Goal: Task Accomplishment & Management: Use online tool/utility

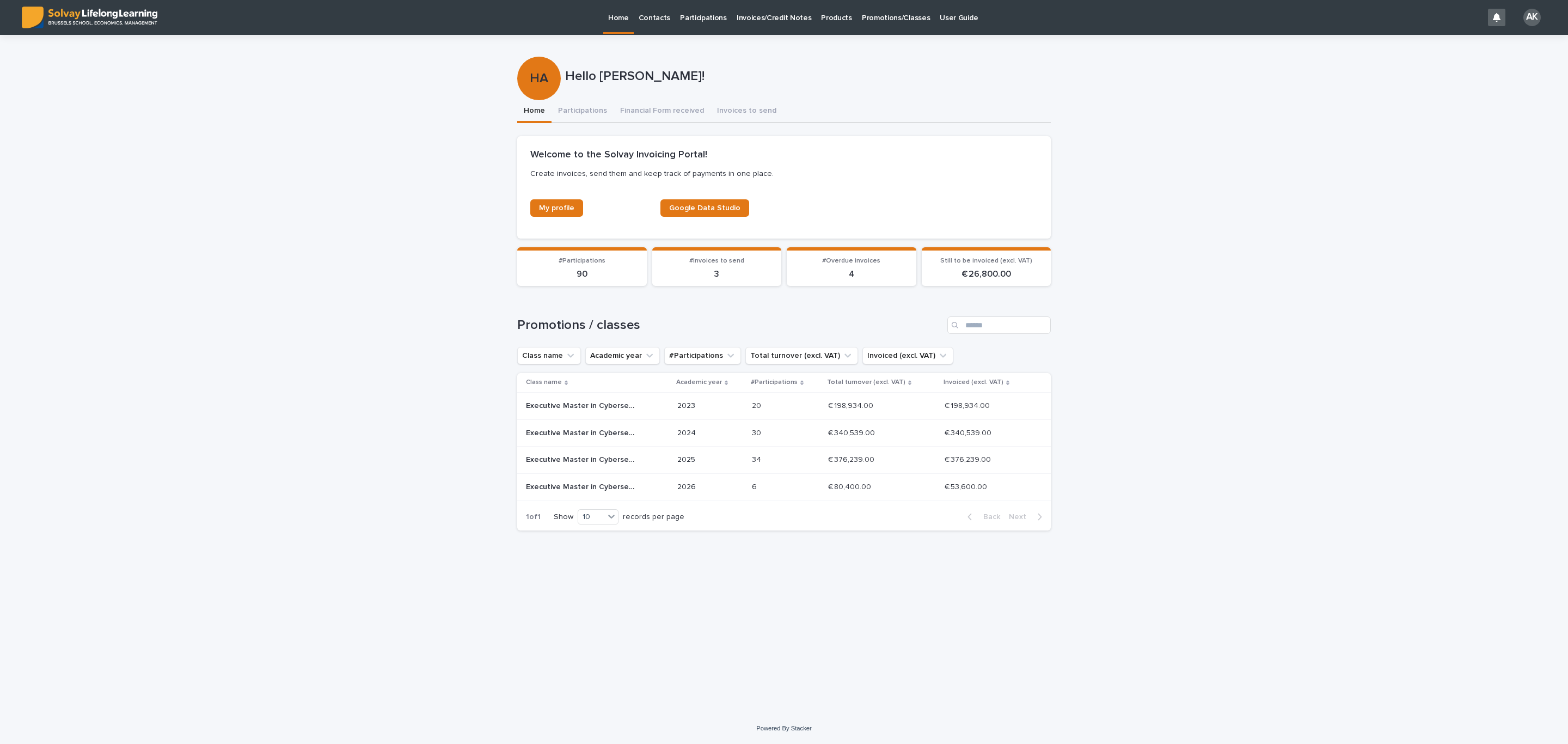
click at [766, 495] on div "6 6" at bounding box center [785, 487] width 67 height 18
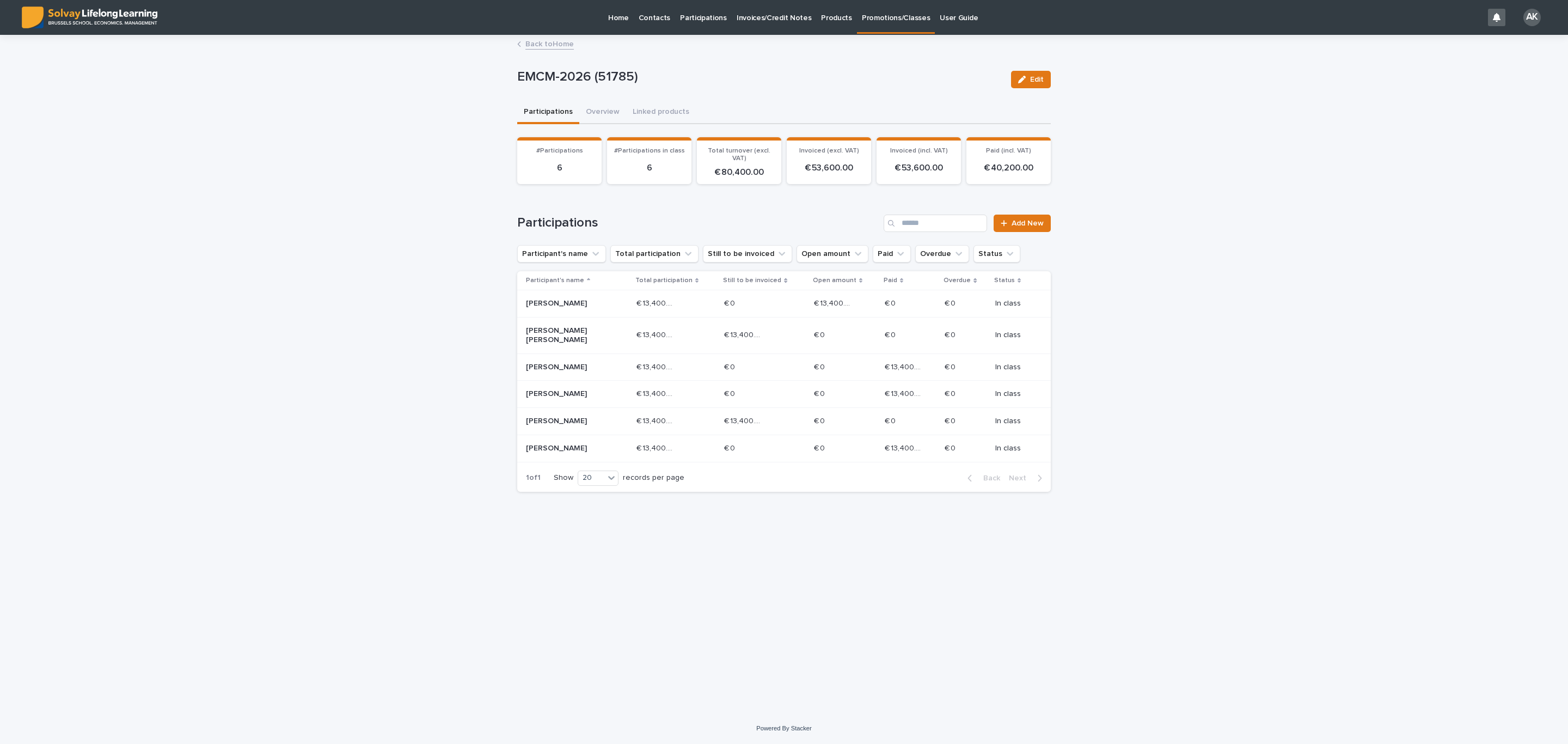
click at [597, 336] on p "[PERSON_NAME] [PERSON_NAME]" at bounding box center [565, 336] width 78 height 18
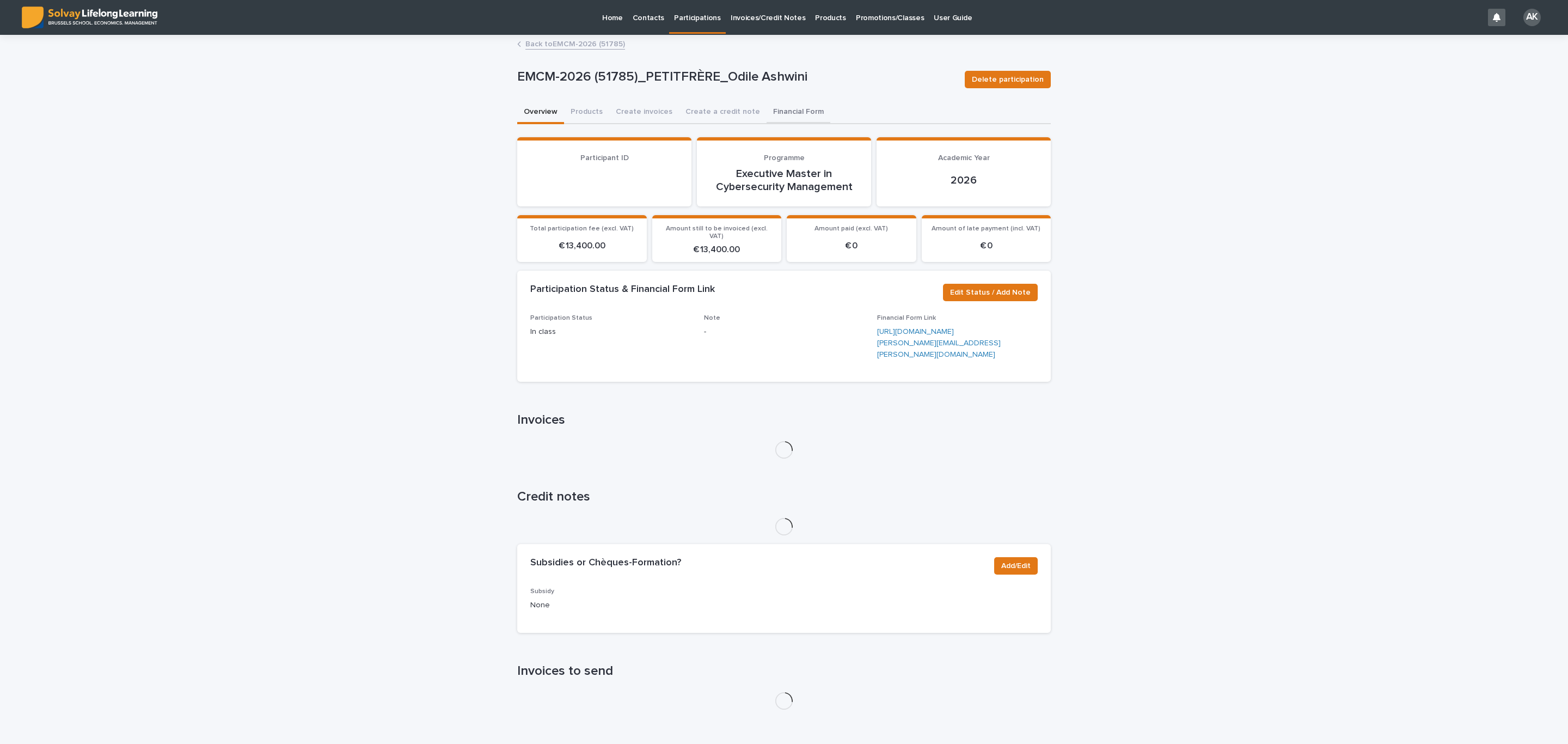
click at [783, 108] on button "Financial Form" at bounding box center [798, 113] width 64 height 23
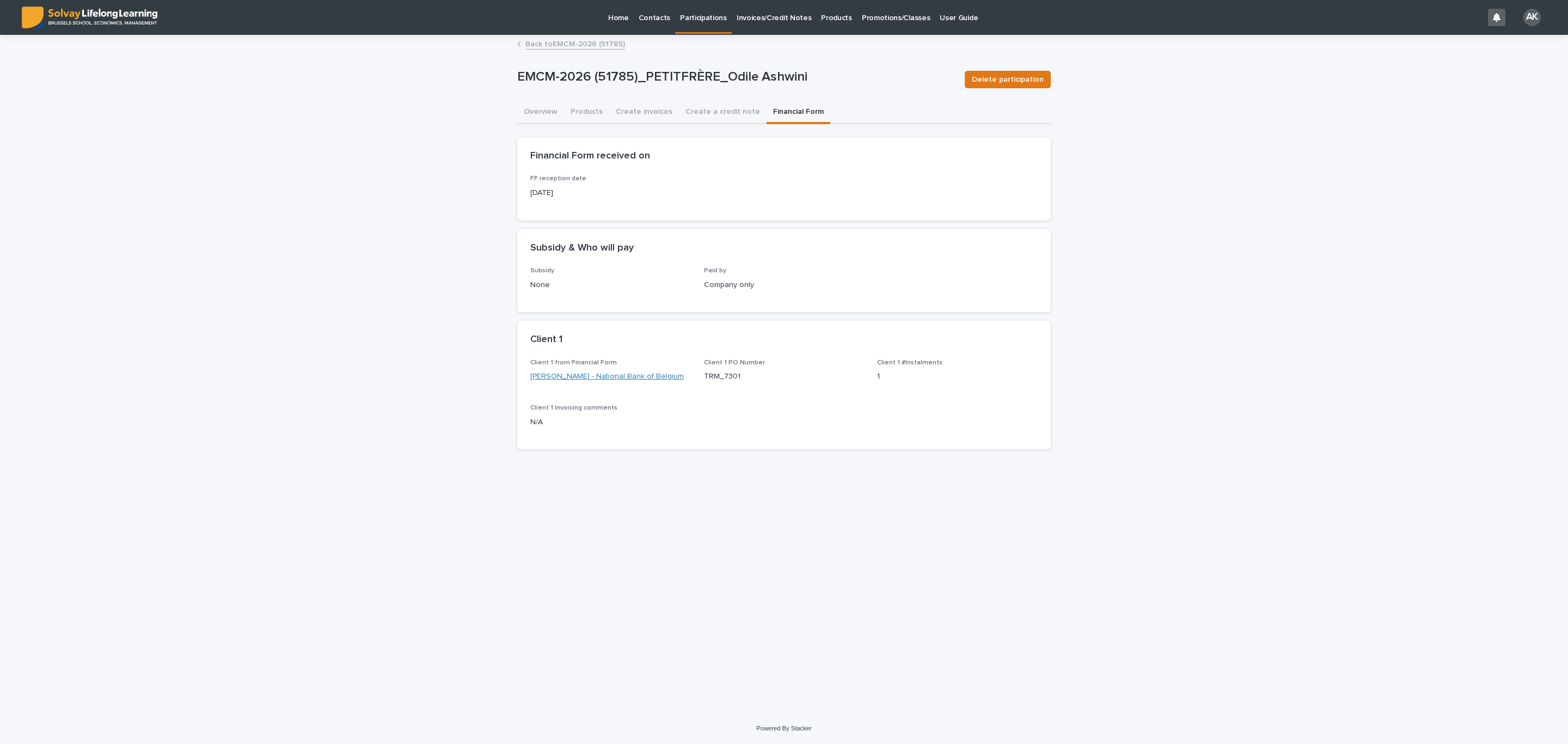
click at [618, 381] on link "[PERSON_NAME] - National Bank of Belgium" at bounding box center [607, 376] width 153 height 11
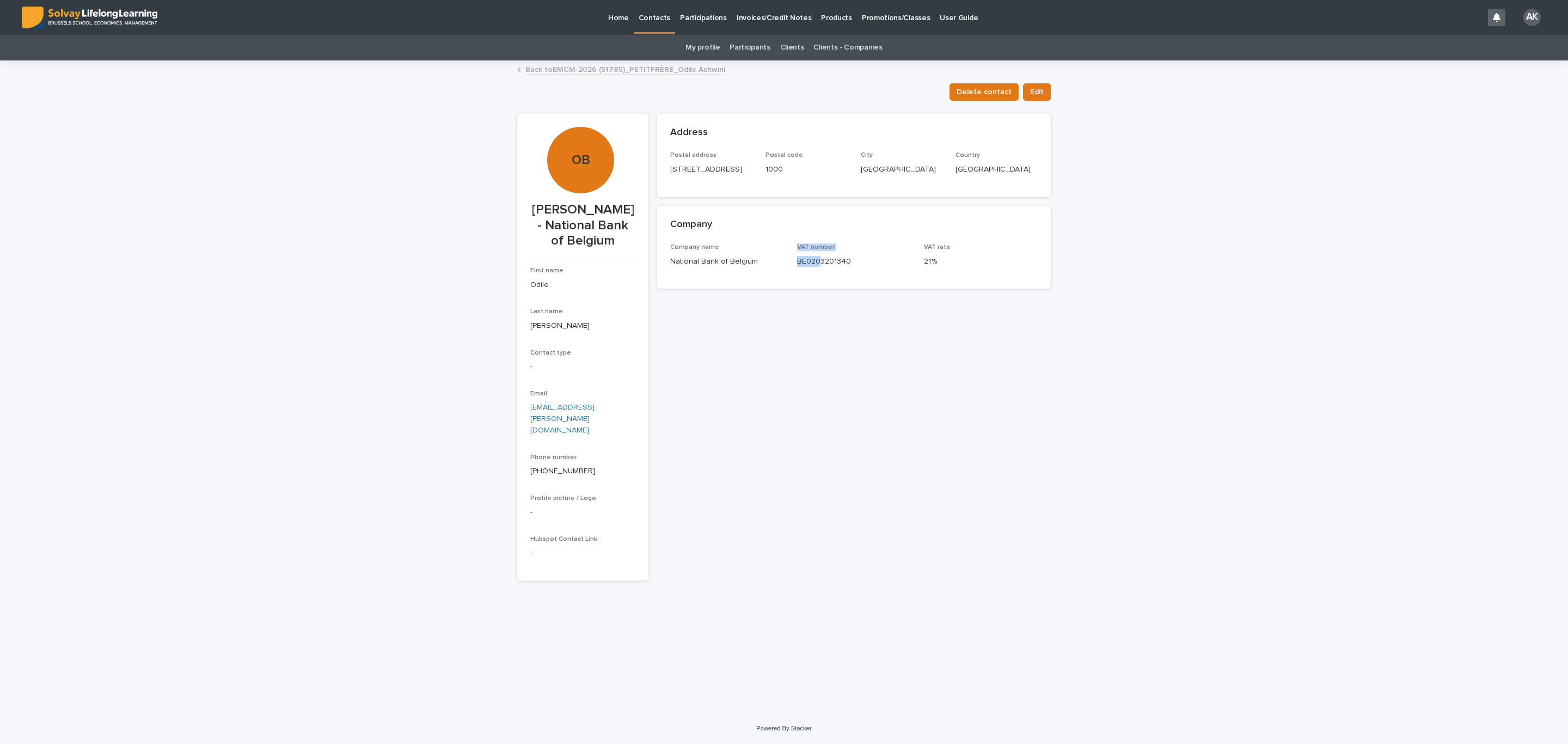
drag, startPoint x: 788, startPoint y: 268, endPoint x: 818, endPoint y: 268, distance: 30.0
click at [818, 268] on div "Company name National Bank of Belgium VAT number BE0203201340 VAT rate 21 %" at bounding box center [854, 259] width 368 height 32
click at [825, 287] on div "Company name National Bank of Belgium VAT number BE0203201340 VAT rate 21 %" at bounding box center [854, 266] width 394 height 46
drag, startPoint x: 818, startPoint y: 270, endPoint x: 806, endPoint y: 270, distance: 12.0
click at [806, 268] on p "BE0203201340" at bounding box center [854, 261] width 114 height 11
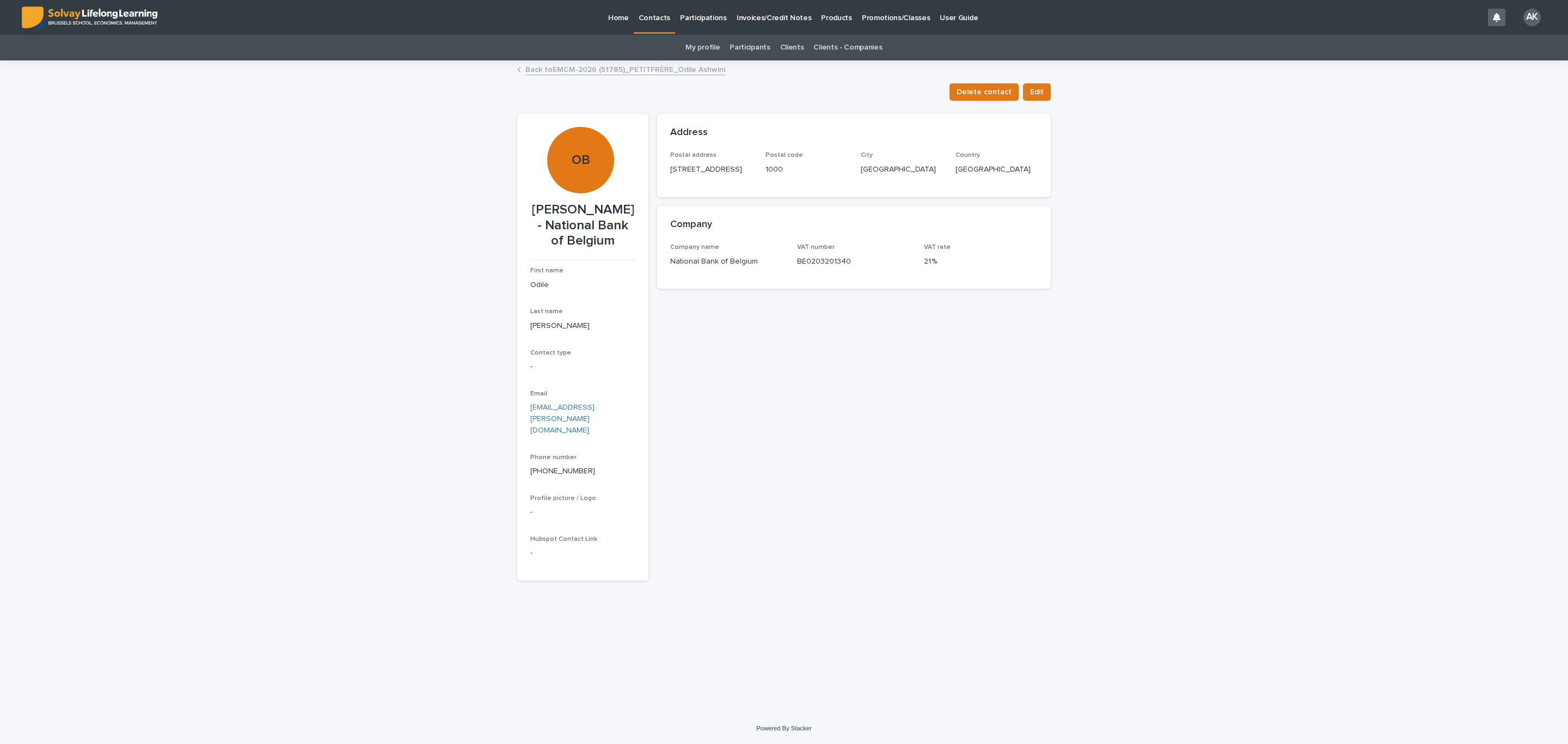
drag, startPoint x: 829, startPoint y: 276, endPoint x: 829, endPoint y: 282, distance: 6.0
click at [829, 268] on p "BE0203201340" at bounding box center [854, 261] width 114 height 11
drag, startPoint x: 820, startPoint y: 270, endPoint x: 807, endPoint y: 270, distance: 13.0
click at [807, 268] on p "BE0203201340" at bounding box center [854, 261] width 114 height 11
click at [637, 64] on link "Back to EMCM-2026 (51785)_PETITFRÈRE_Odile Ashwini" at bounding box center [625, 69] width 200 height 13
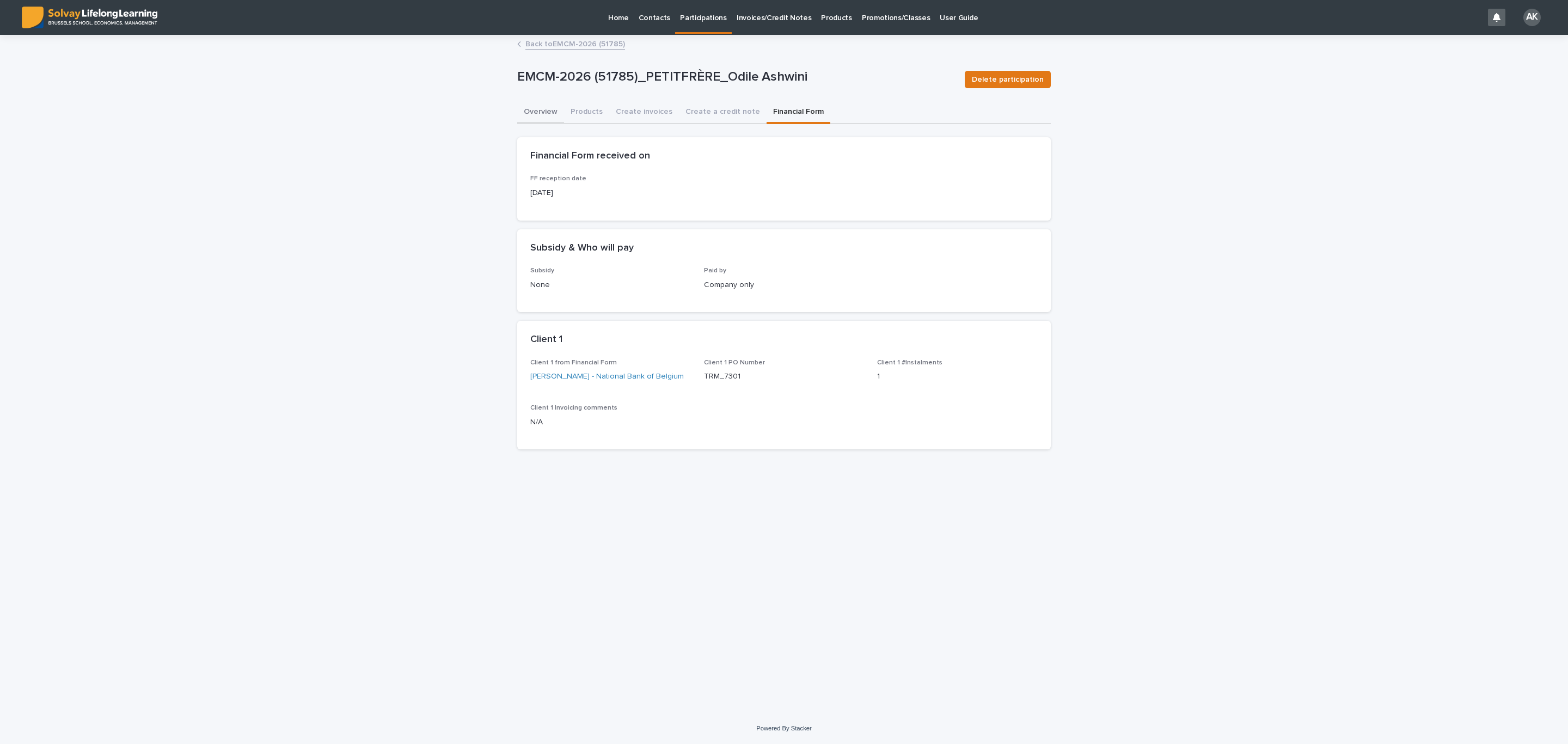
click at [543, 106] on button "Overview" at bounding box center [540, 113] width 47 height 23
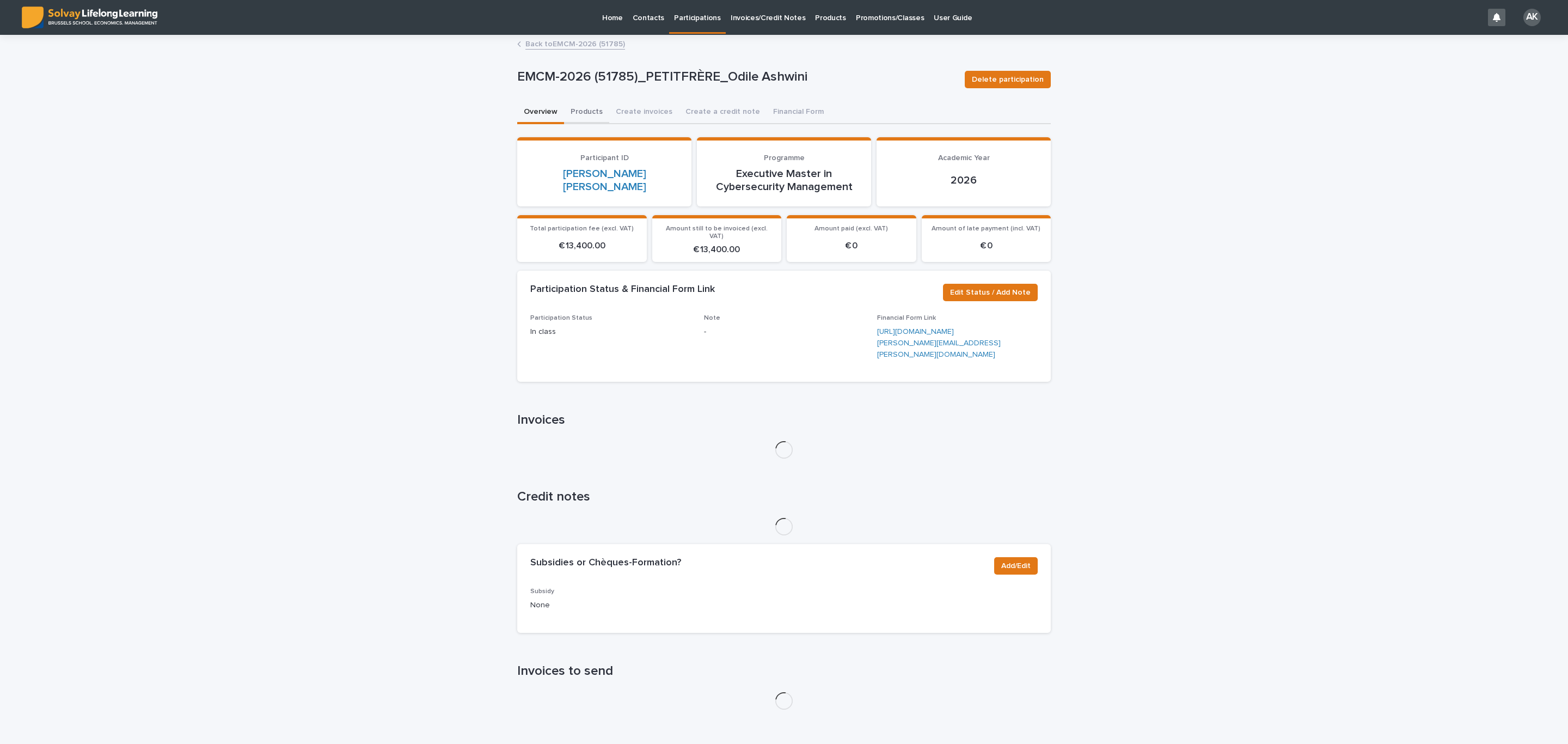
click at [582, 113] on button "Products" at bounding box center [586, 113] width 46 height 23
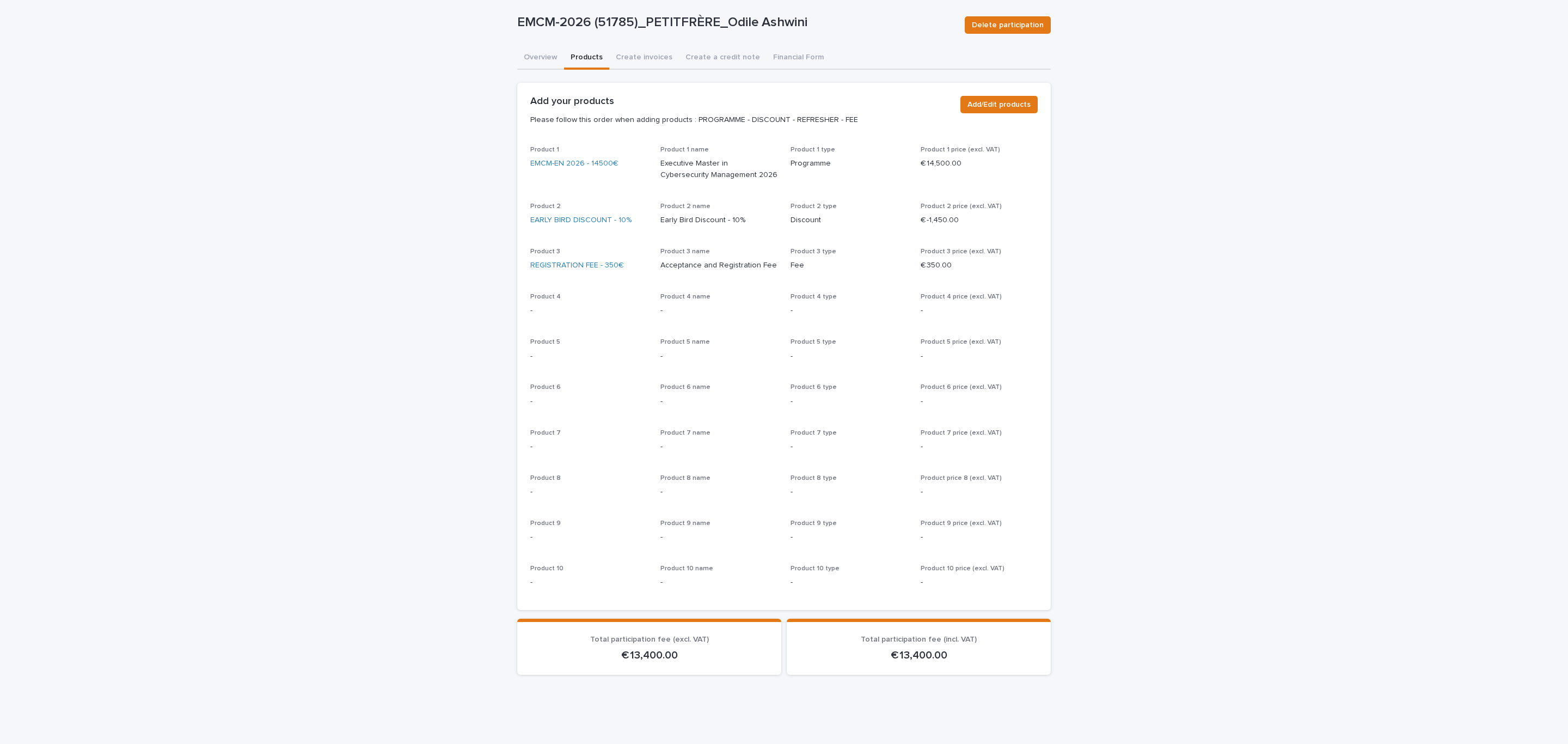
scroll to position [78, 0]
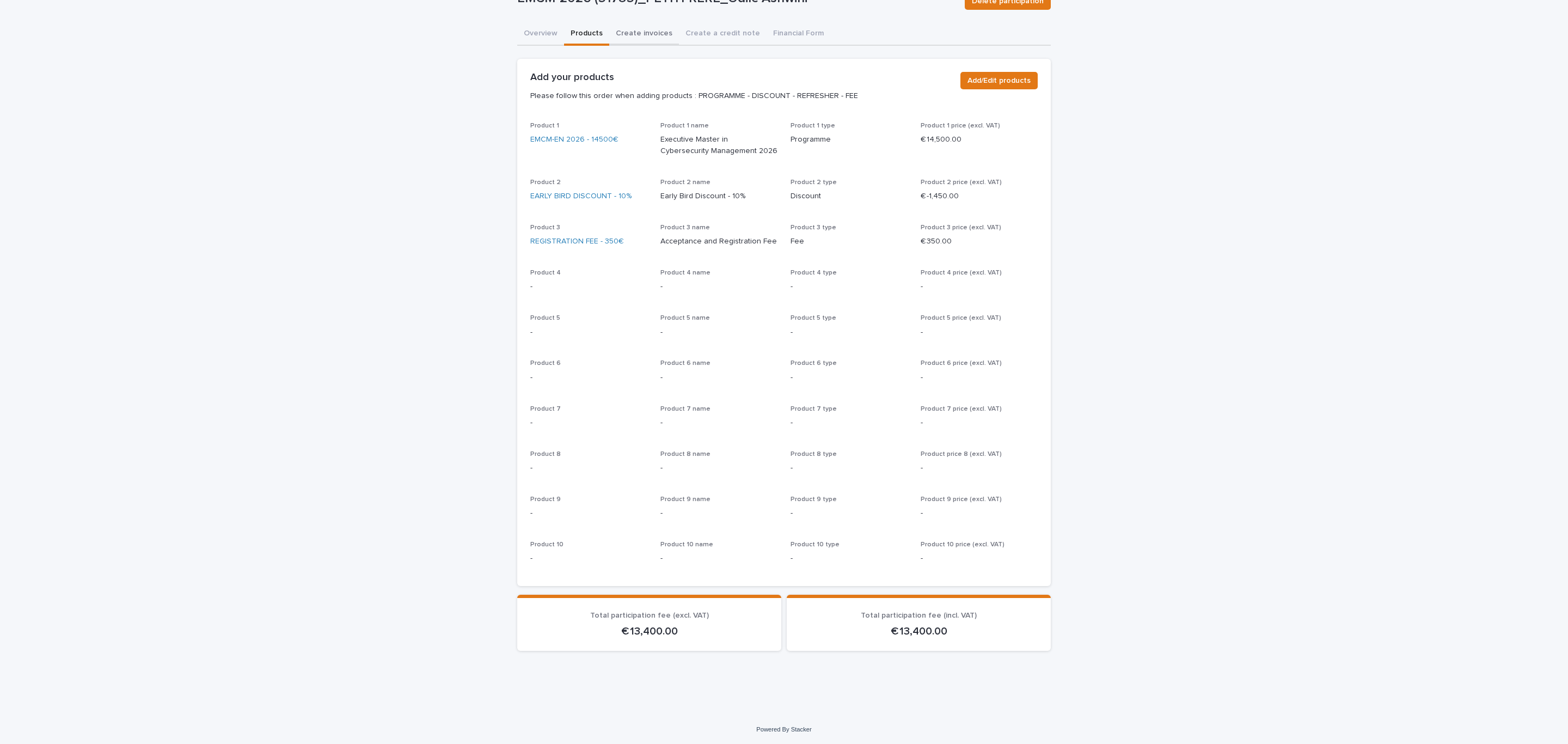
click at [644, 40] on div "Overview Products Create invoices Create a credit note Financial Form Can't dis…" at bounding box center [784, 341] width 534 height 637
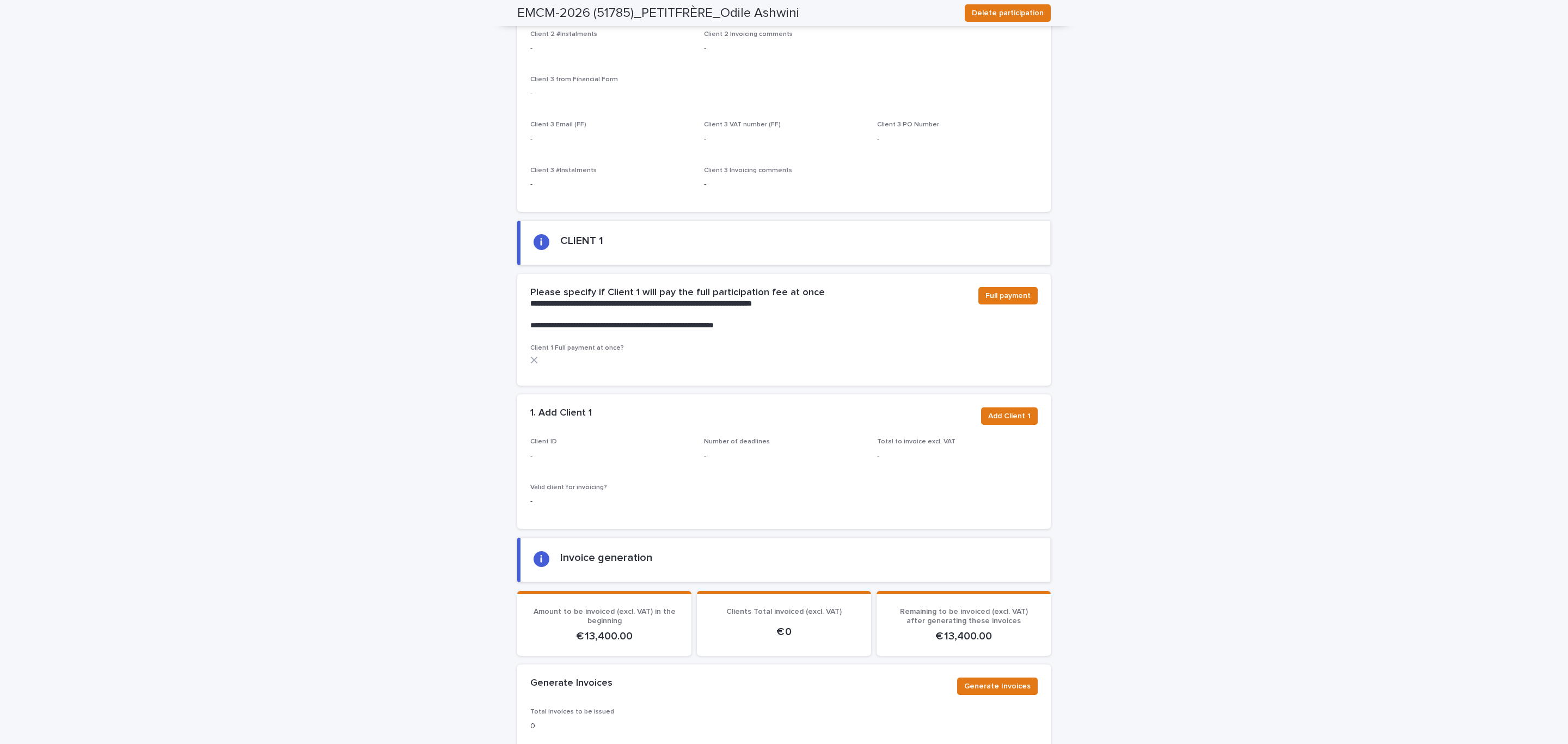
scroll to position [494, 0]
click at [1023, 289] on span "Full payment" at bounding box center [1008, 294] width 46 height 11
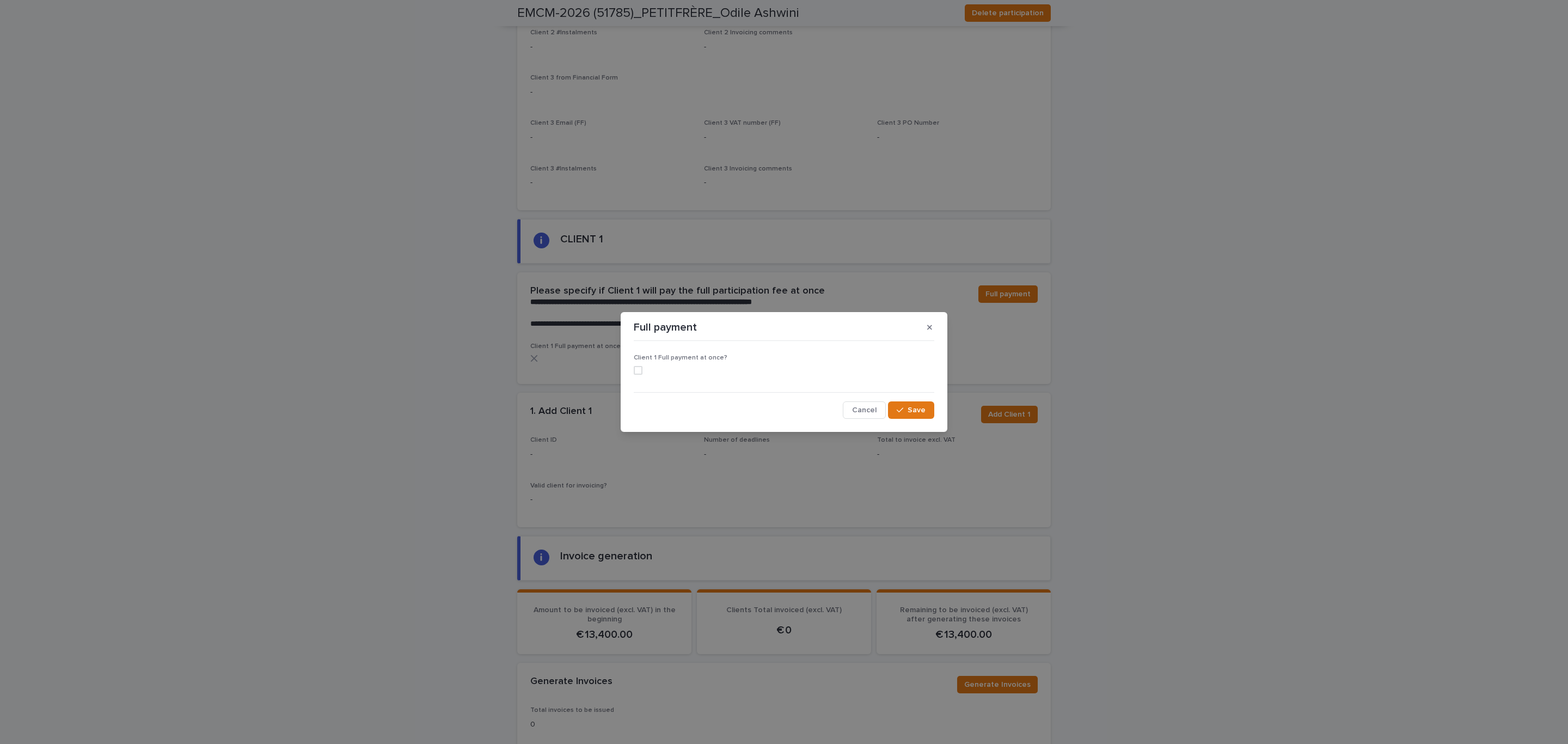
click at [642, 369] on span at bounding box center [638, 370] width 8 height 8
click at [909, 413] on span "Save" at bounding box center [917, 410] width 18 height 8
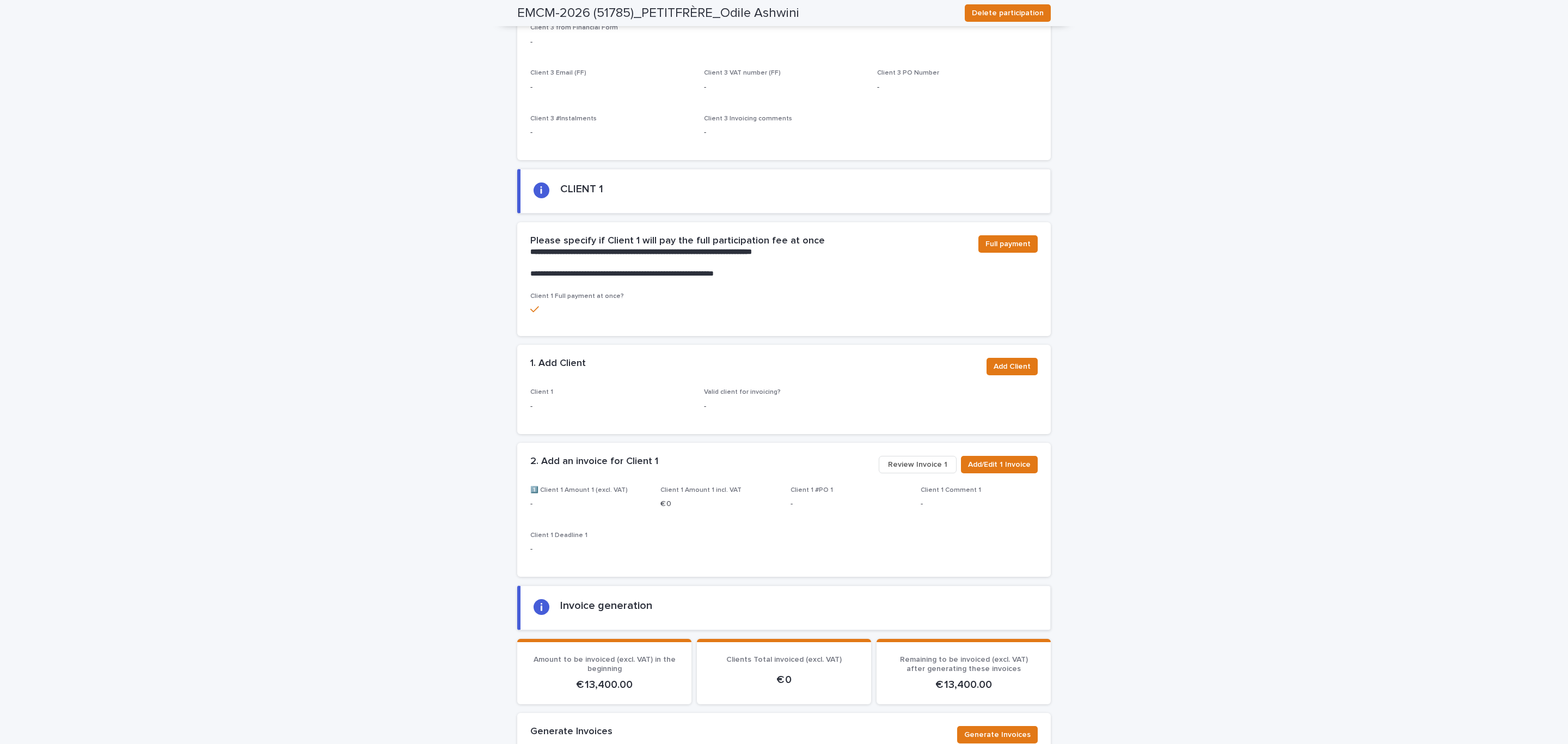
scroll to position [544, 0]
click at [1023, 361] on span "Add Client" at bounding box center [1012, 366] width 37 height 11
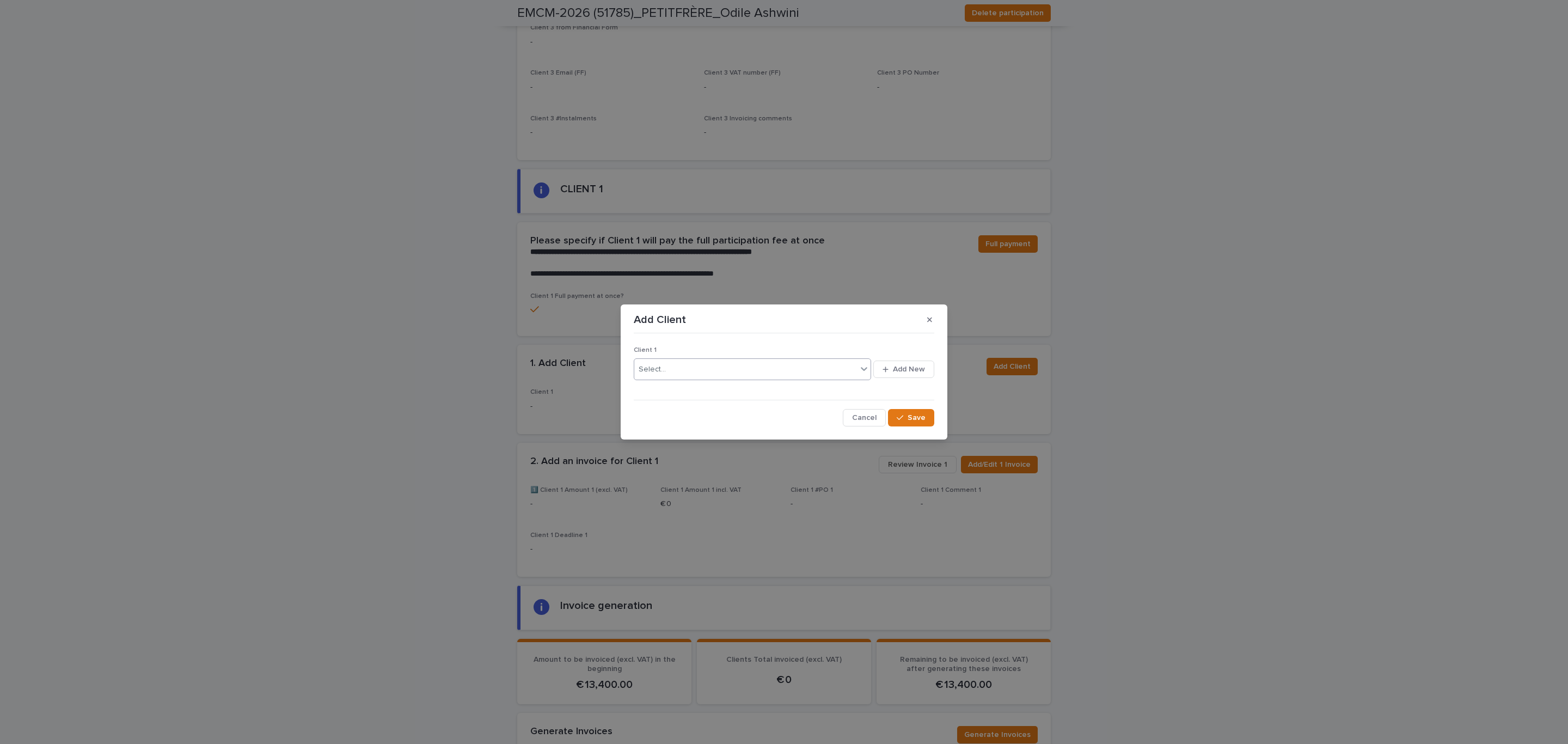
click at [706, 364] on div "Select..." at bounding box center [745, 369] width 223 height 18
type input "*****"
click at [734, 427] on div "[PERSON_NAME] - National Bank of Belgium" at bounding box center [752, 428] width 236 height 19
click at [915, 427] on button "Save" at bounding box center [912, 418] width 46 height 18
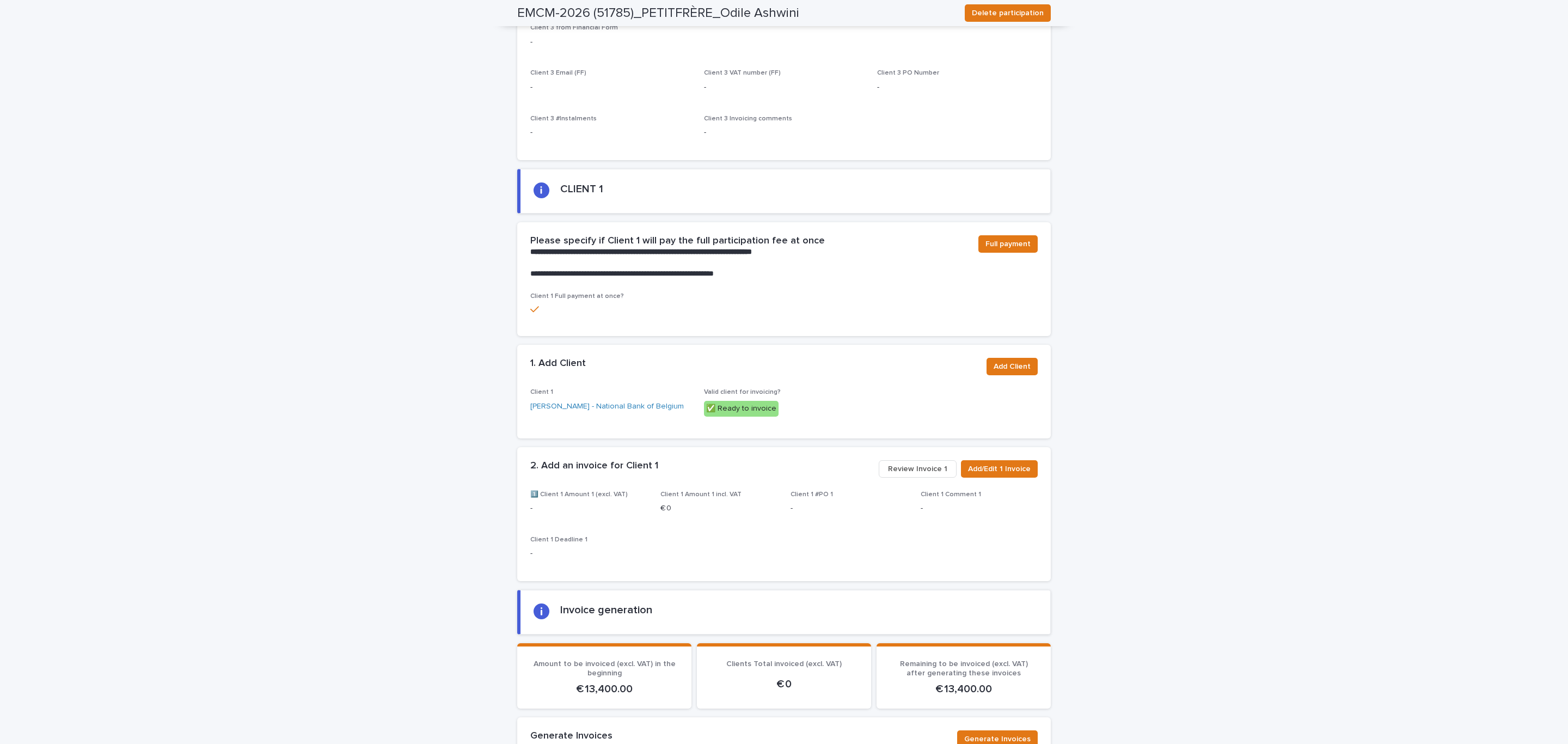
scroll to position [546, 0]
click at [996, 461] on span "Add/Edit 1 Invoice" at bounding box center [999, 467] width 62 height 11
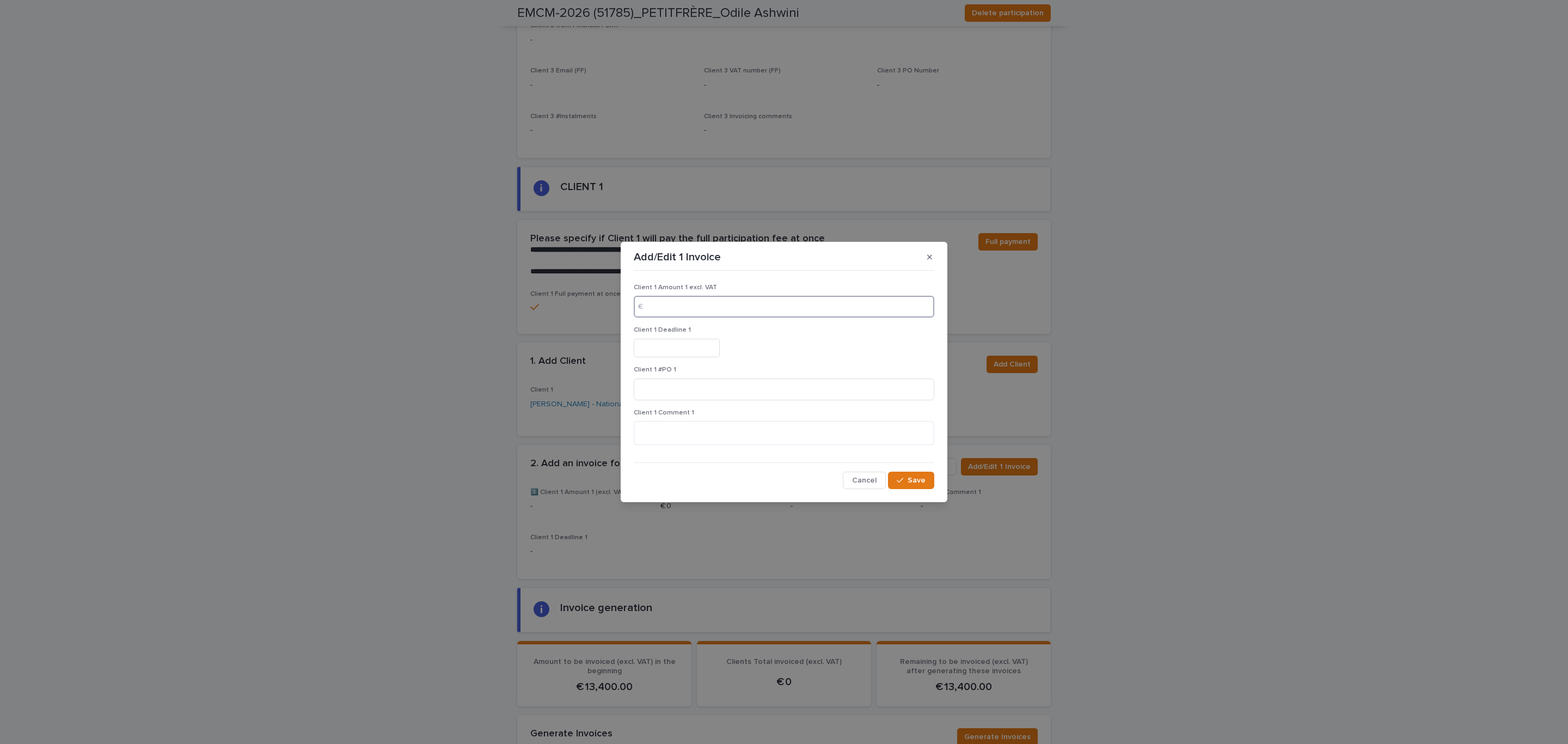
click at [696, 299] on input at bounding box center [784, 306] width 301 height 22
type input "*****"
click at [687, 350] on input "text" at bounding box center [677, 347] width 86 height 19
click at [732, 177] on button "Next Month" at bounding box center [732, 178] width 18 height 18
click at [675, 258] on div "15" at bounding box center [676, 258] width 15 height 15
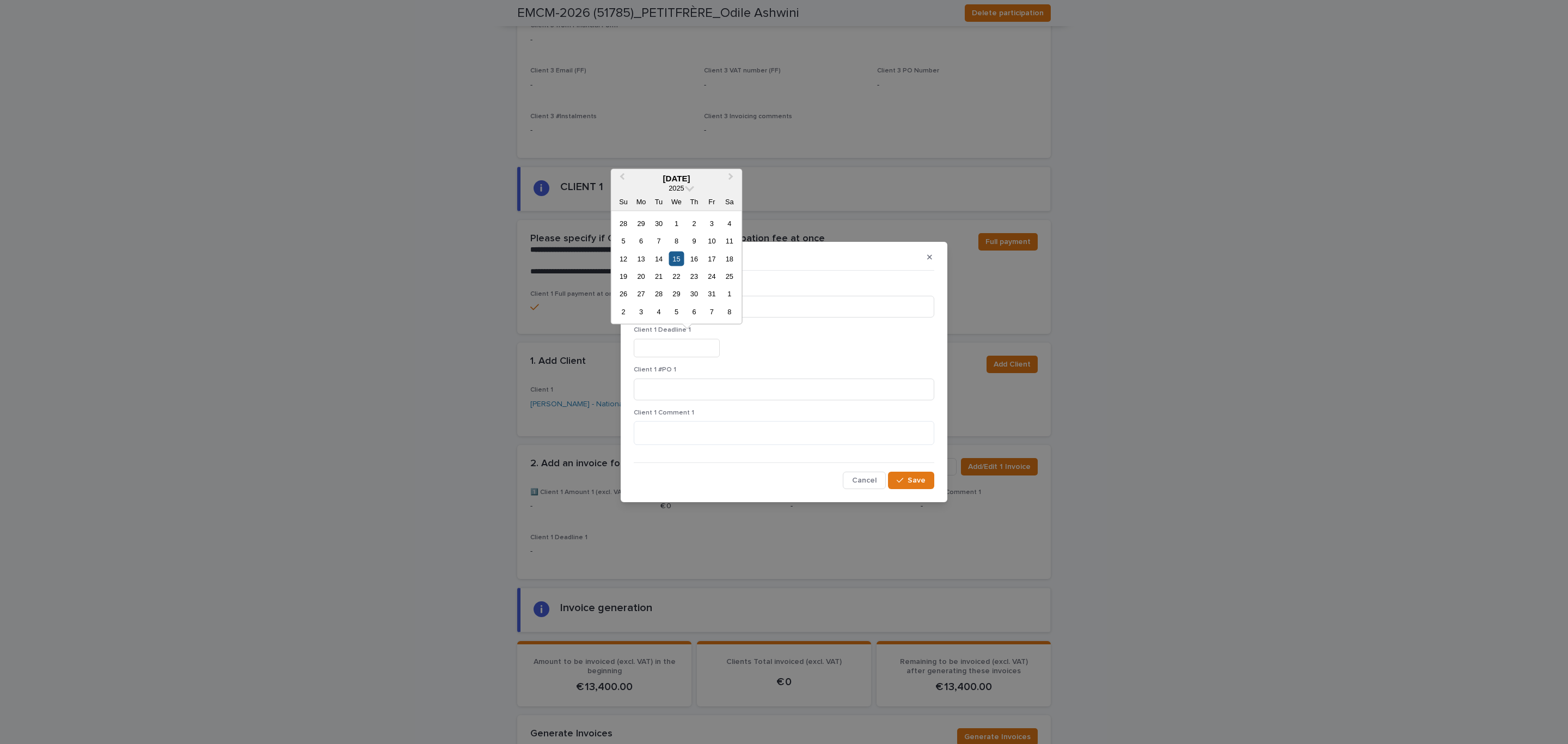
type input "**********"
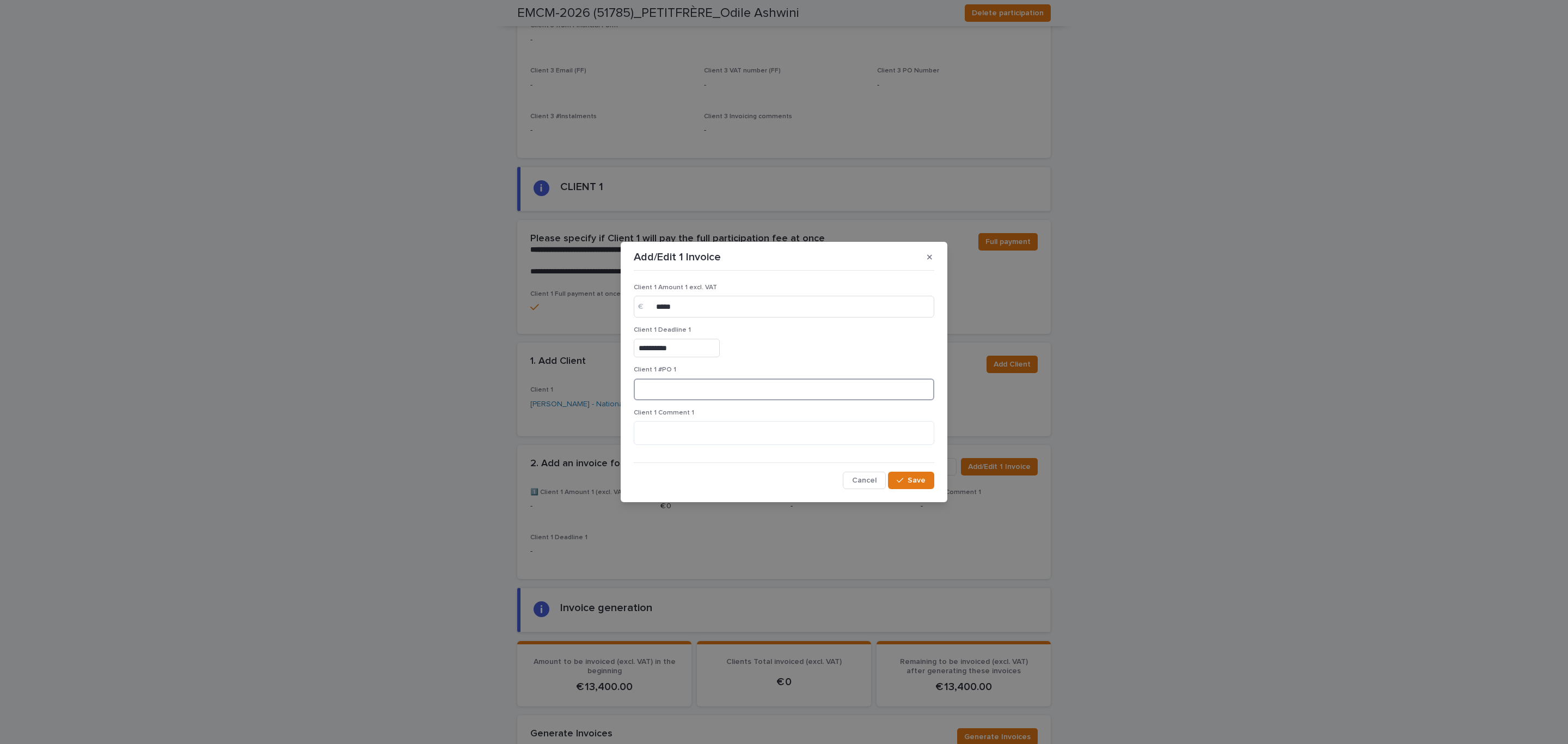
click at [701, 385] on input at bounding box center [784, 389] width 301 height 22
click at [665, 392] on input at bounding box center [784, 389] width 301 height 22
paste input "**********"
type input "**********"
click at [663, 439] on textarea at bounding box center [784, 433] width 301 height 24
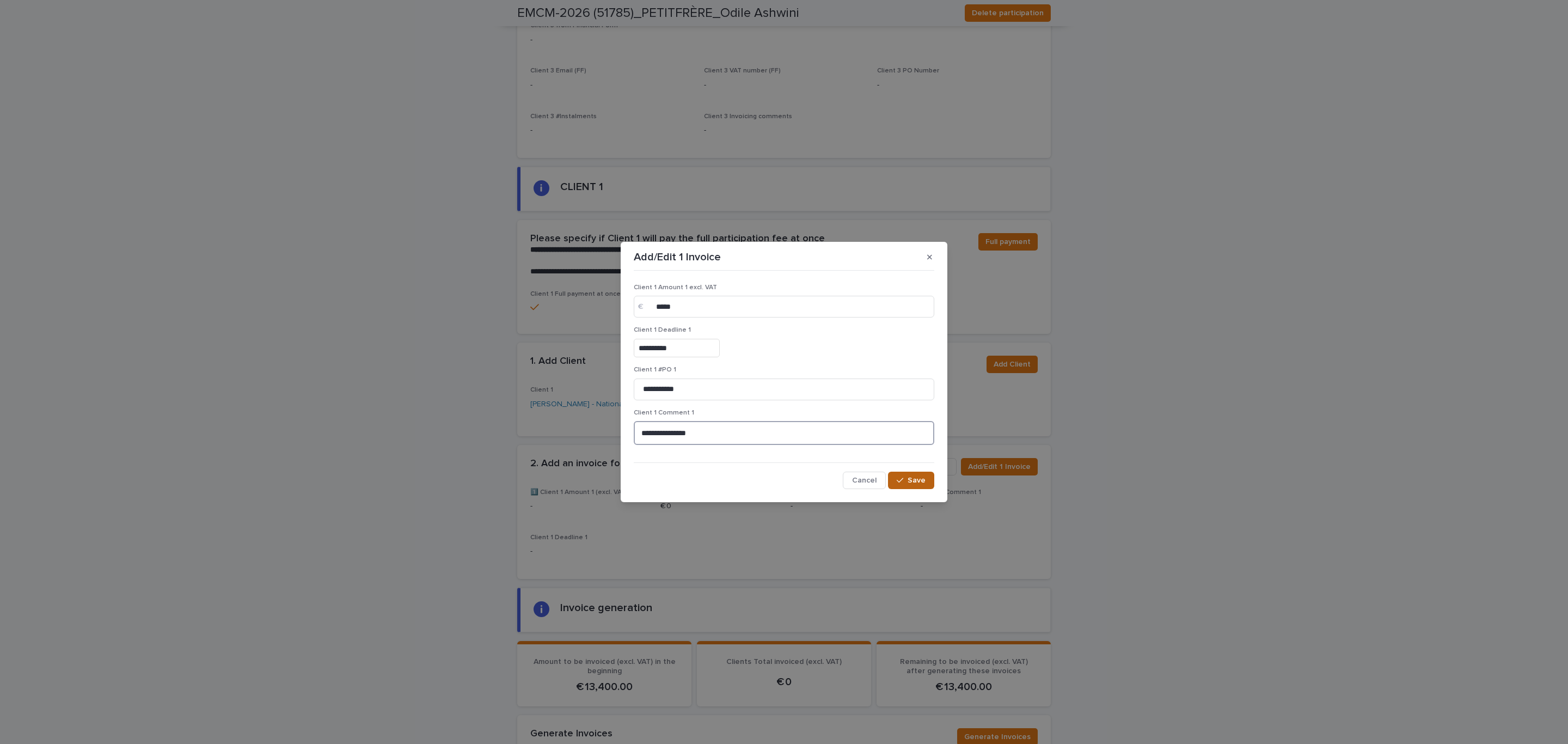
type textarea "**********"
click at [908, 473] on button "Save" at bounding box center [912, 480] width 46 height 18
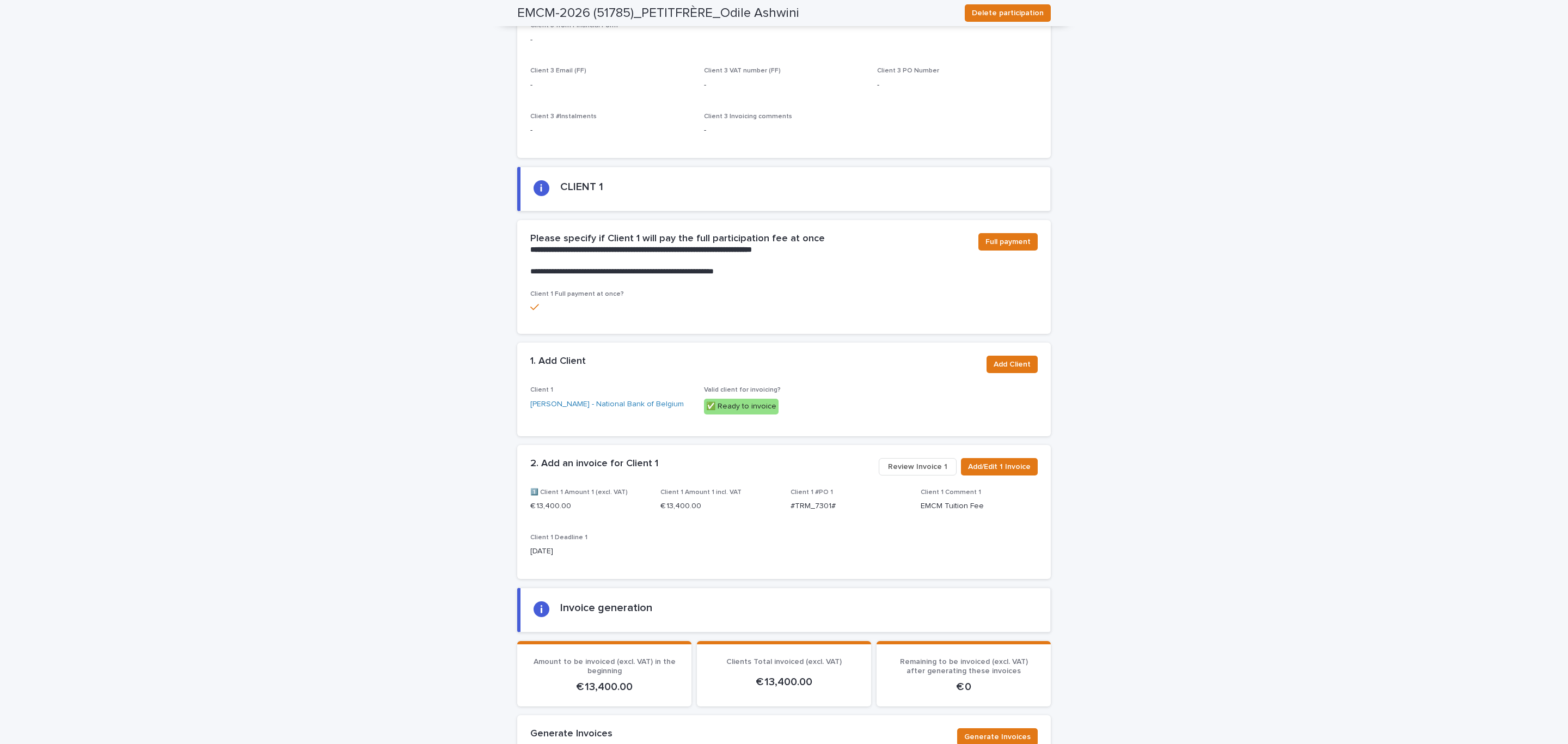
scroll to position [688, 0]
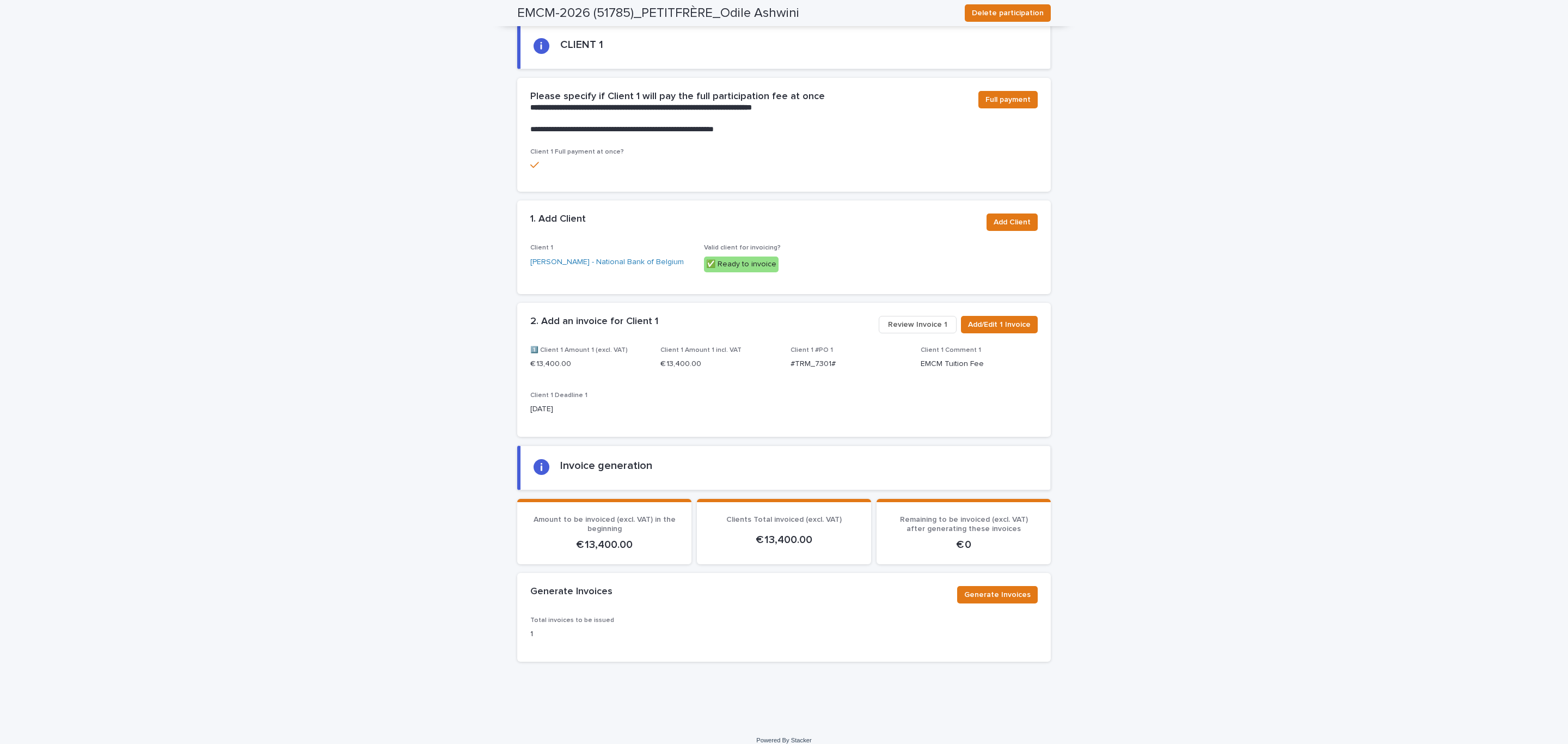
click at [922, 319] on span "Review Invoice 1" at bounding box center [918, 324] width 60 height 11
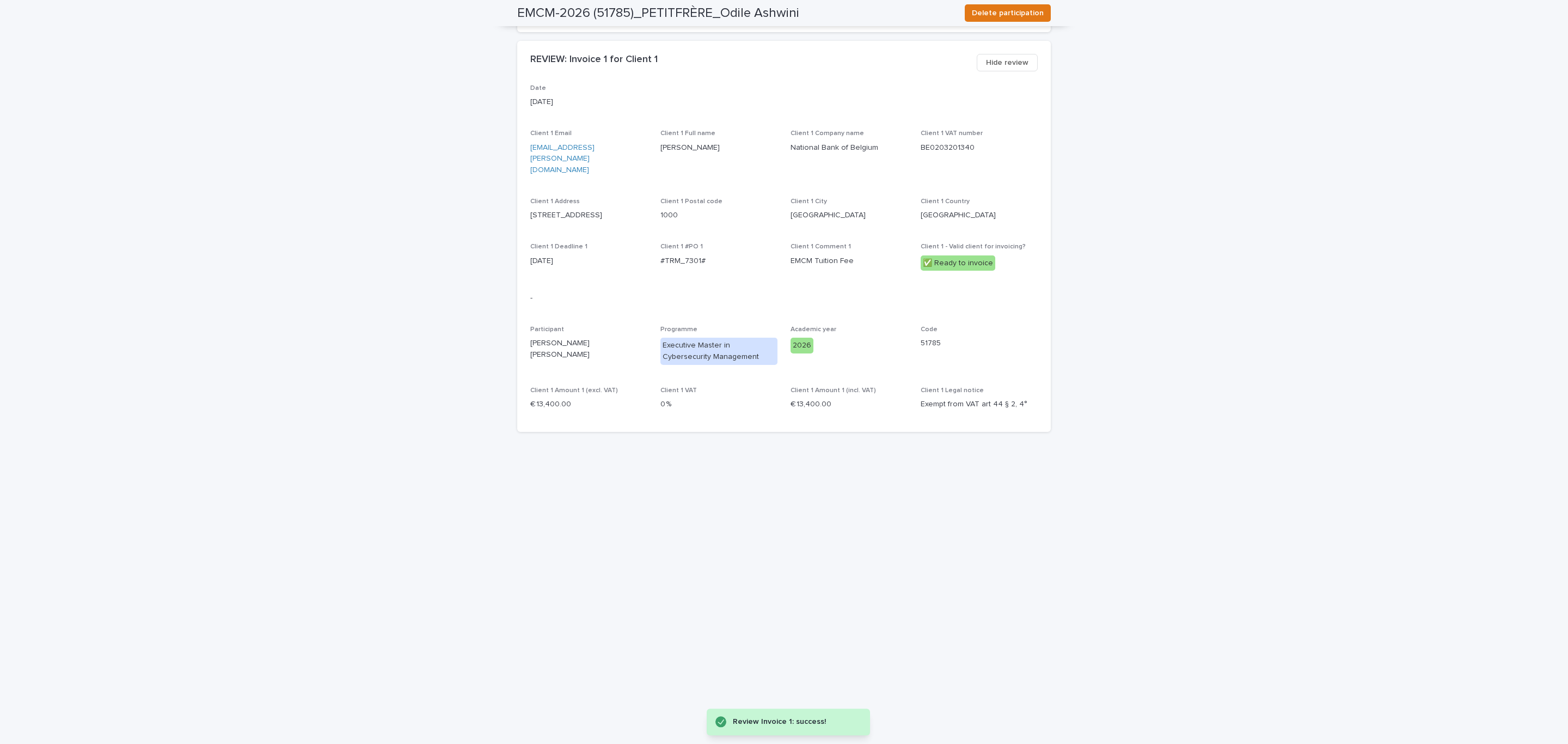
scroll to position [877, 0]
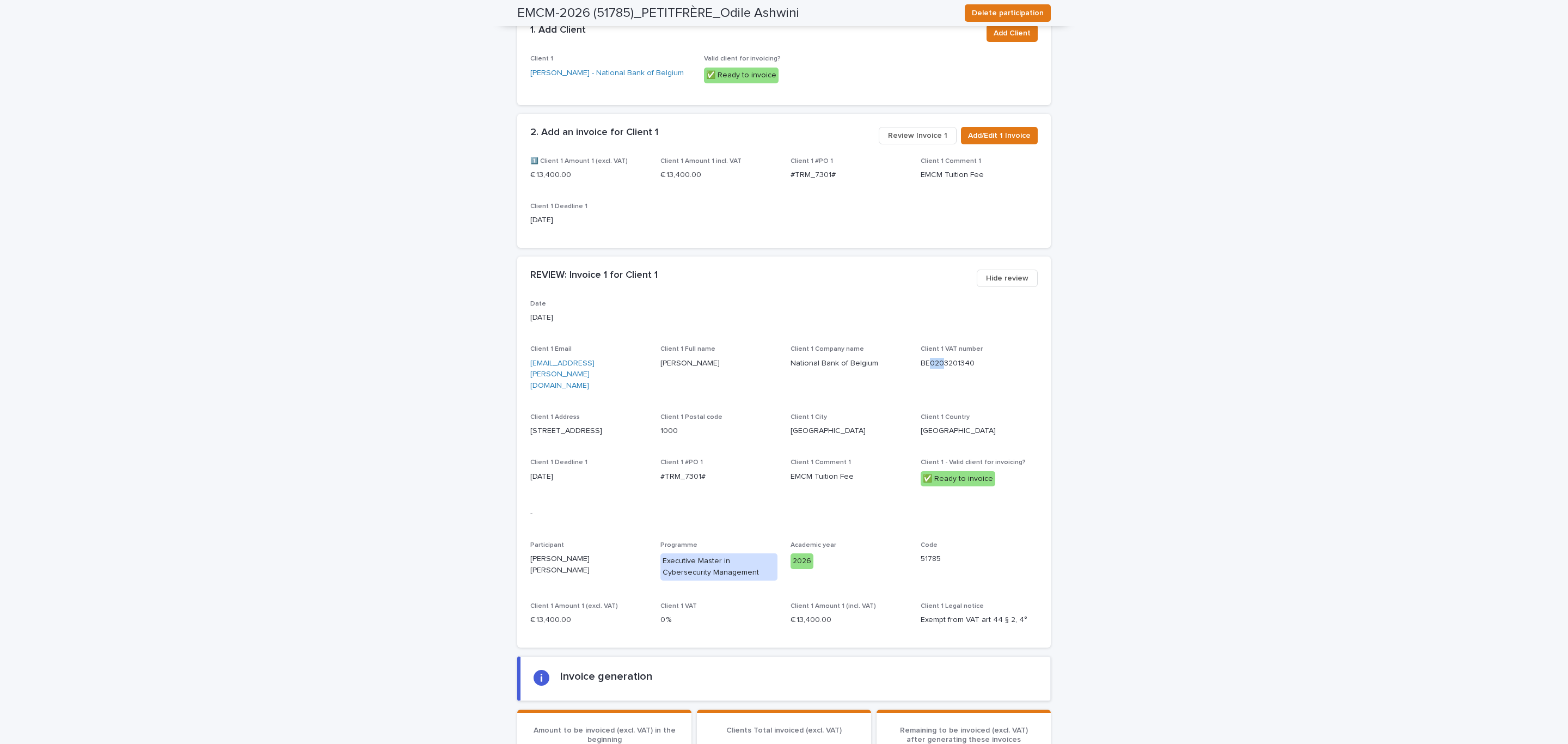
drag, startPoint x: 938, startPoint y: 353, endPoint x: 925, endPoint y: 353, distance: 13.0
click at [925, 358] on p "BE0203201340" at bounding box center [979, 364] width 117 height 11
drag, startPoint x: 951, startPoint y: 352, endPoint x: 935, endPoint y: 350, distance: 16.1
click at [935, 358] on p "BE0203201340" at bounding box center [979, 364] width 117 height 11
drag, startPoint x: 974, startPoint y: 348, endPoint x: 890, endPoint y: 347, distance: 84.0
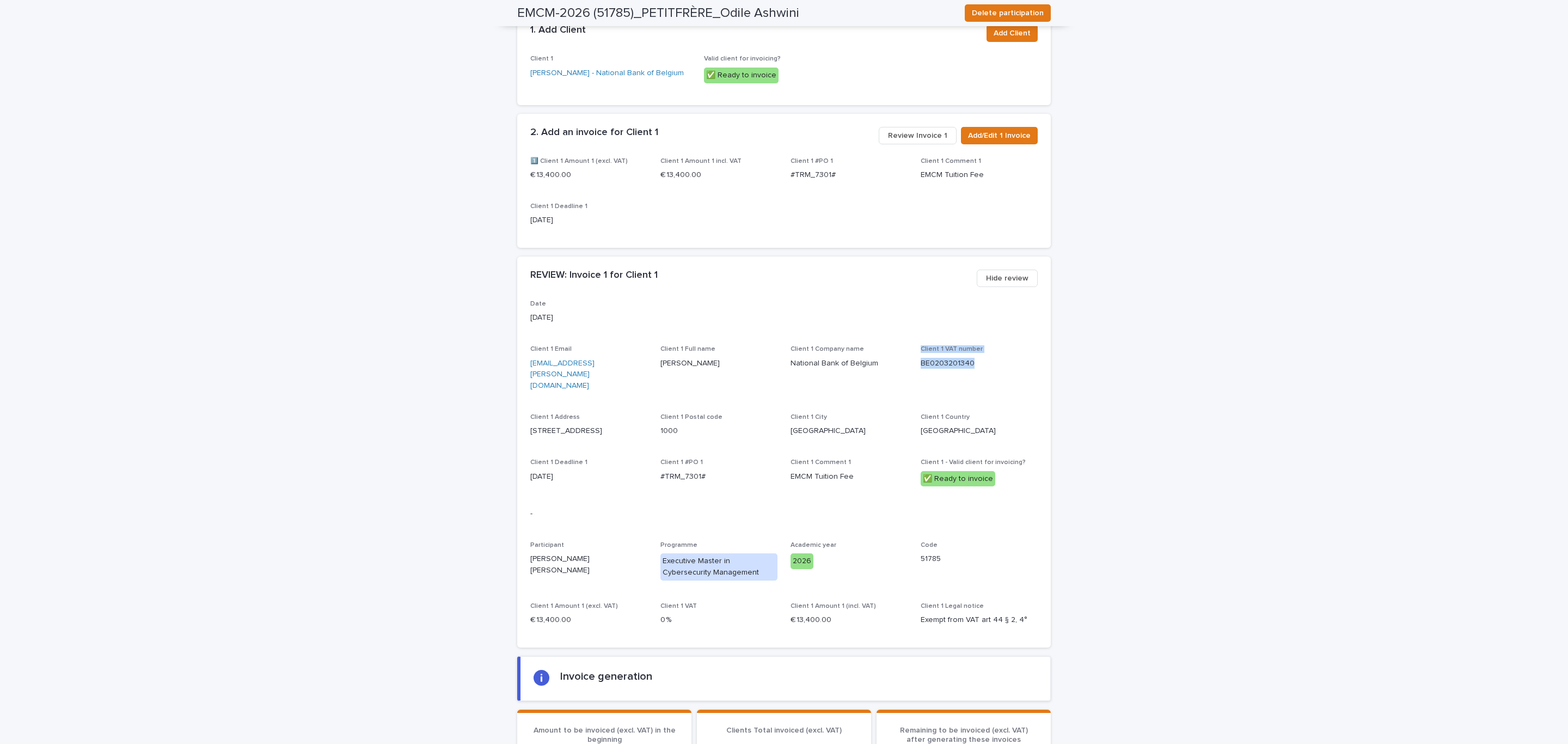
click at [892, 347] on div "Date [DATE] Client 1 Email [EMAIL_ADDRESS][PERSON_NAME][DOMAIN_NAME] Client 1 F…" at bounding box center [784, 467] width 507 height 334
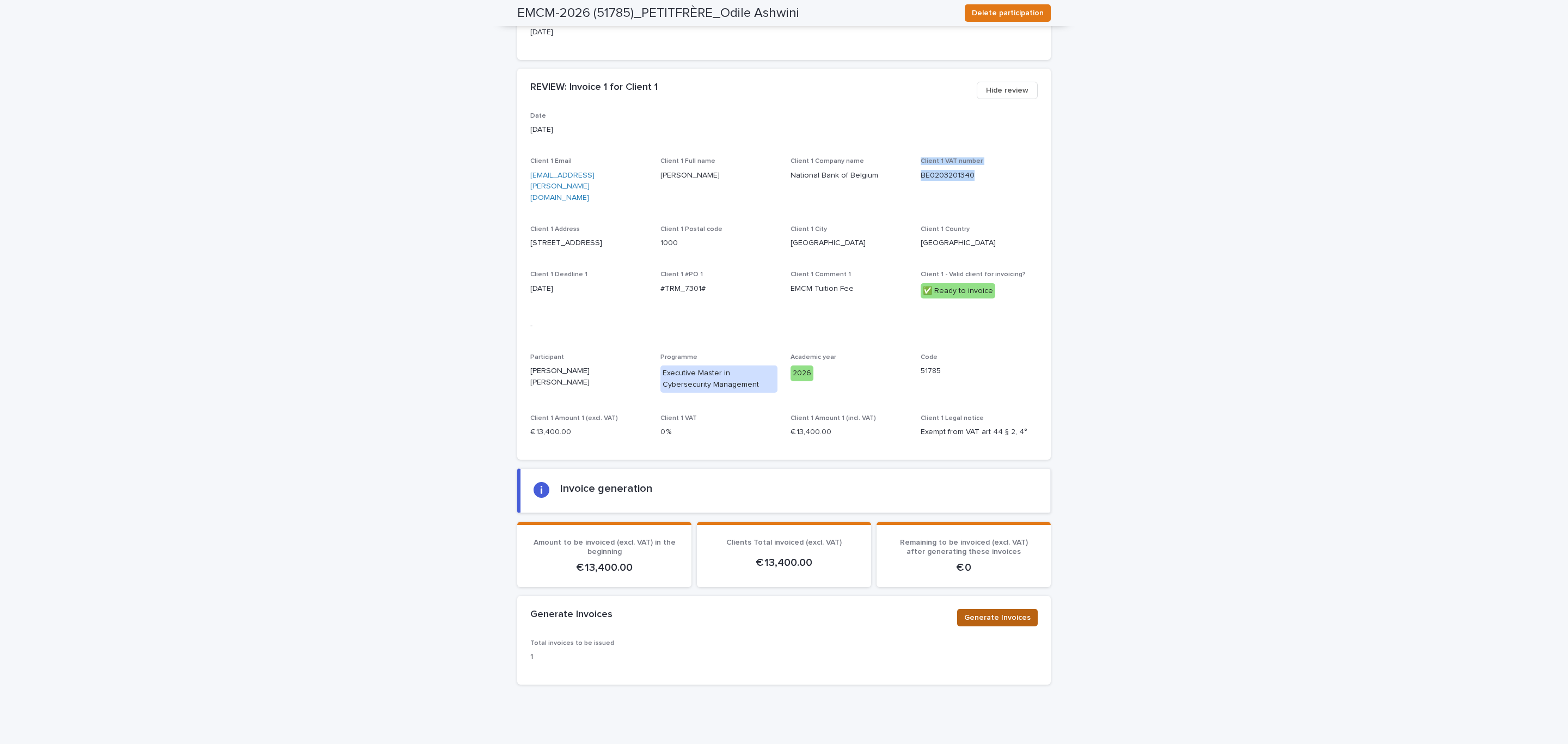
click at [1005, 612] on span "Generate Invoices" at bounding box center [997, 618] width 67 height 11
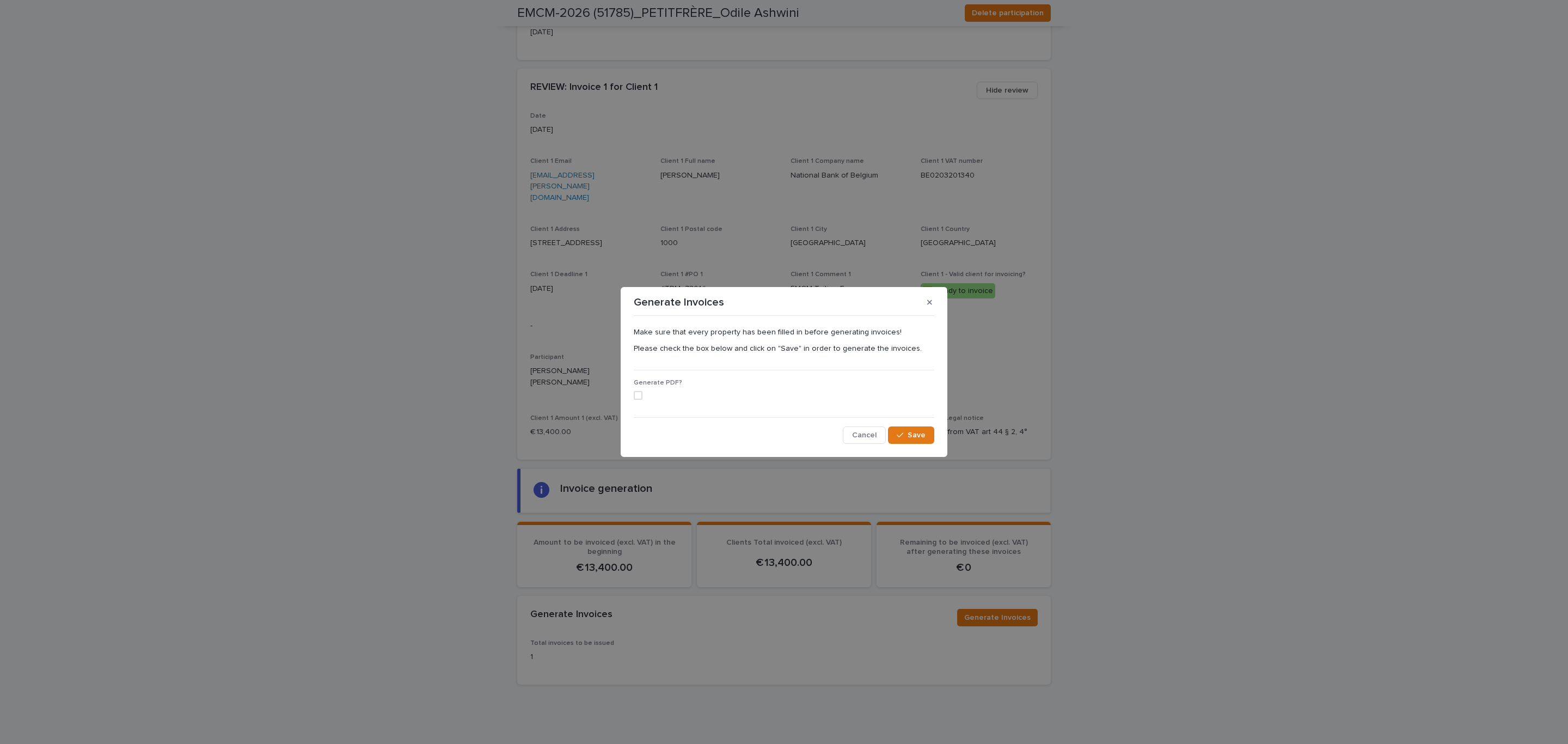
click at [646, 401] on div "Generate PDF?" at bounding box center [784, 394] width 301 height 29
click at [639, 399] on span at bounding box center [638, 395] width 8 height 8
click at [915, 432] on span "Save" at bounding box center [917, 435] width 18 height 8
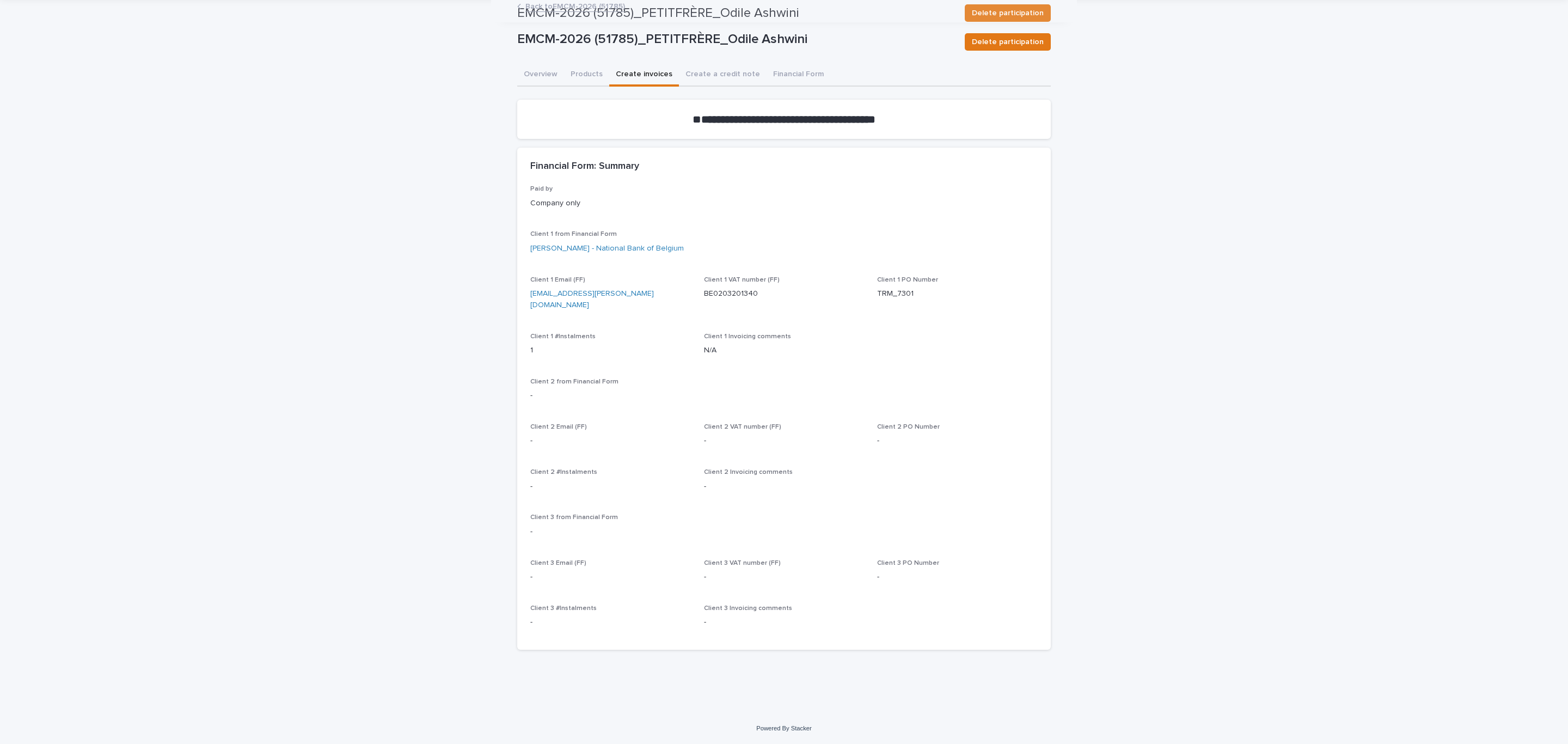
scroll to position [18, 0]
